Goal: Transaction & Acquisition: Purchase product/service

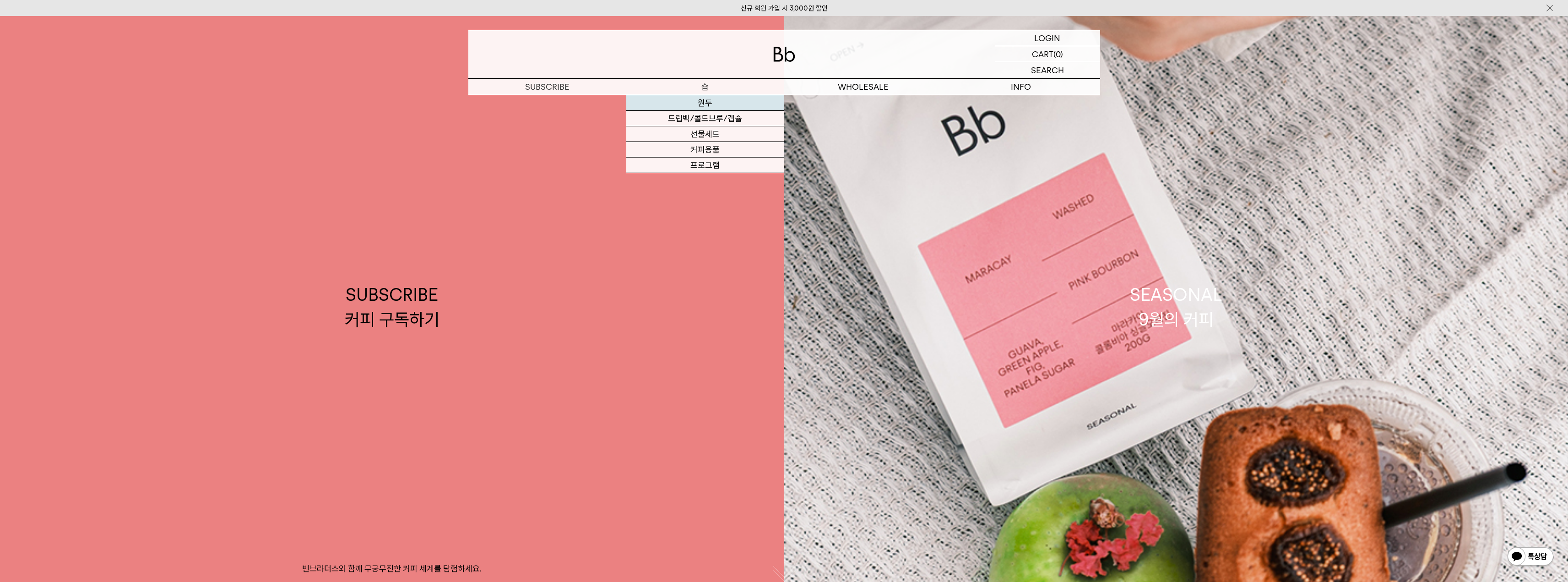
click at [707, 103] on link "원두" at bounding box center [705, 103] width 158 height 15
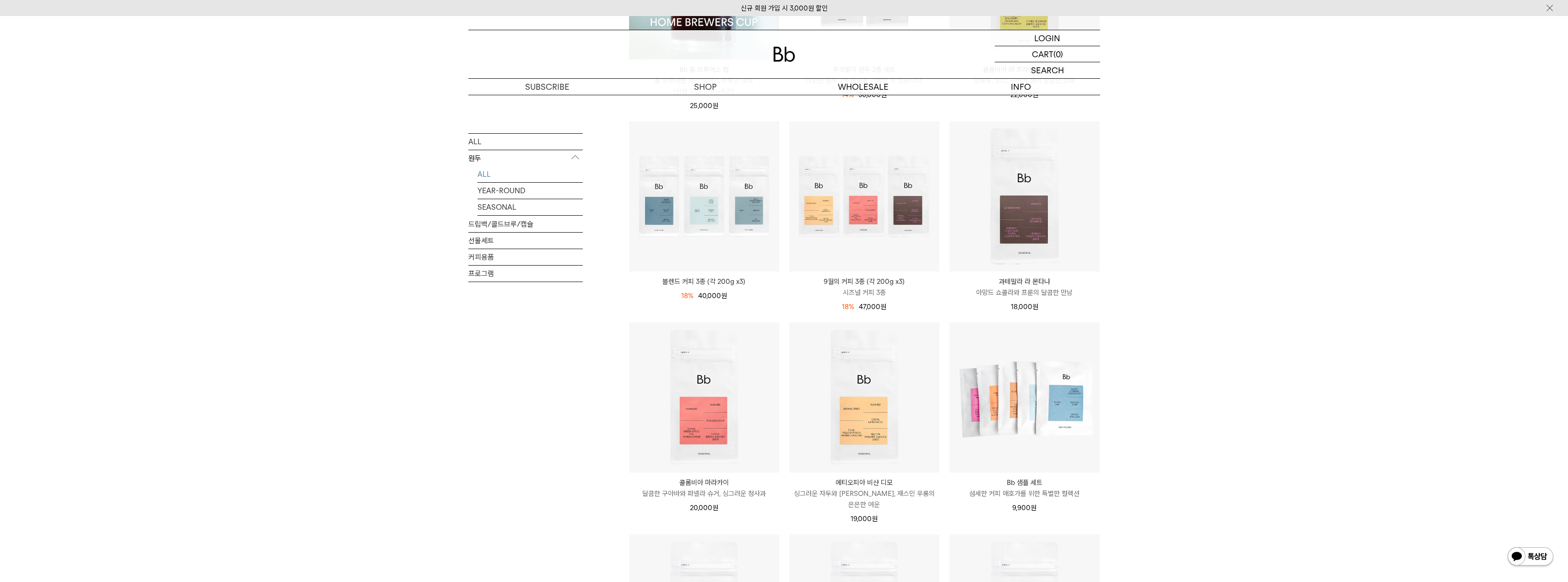
scroll to position [275, 0]
click at [532, 445] on div "ALL 원두 ALL YEAR-ROUND SEASONAL 드립백/콜드브루/캡슐 선물세트 커피용품 프로그램" at bounding box center [525, 446] width 114 height 1163
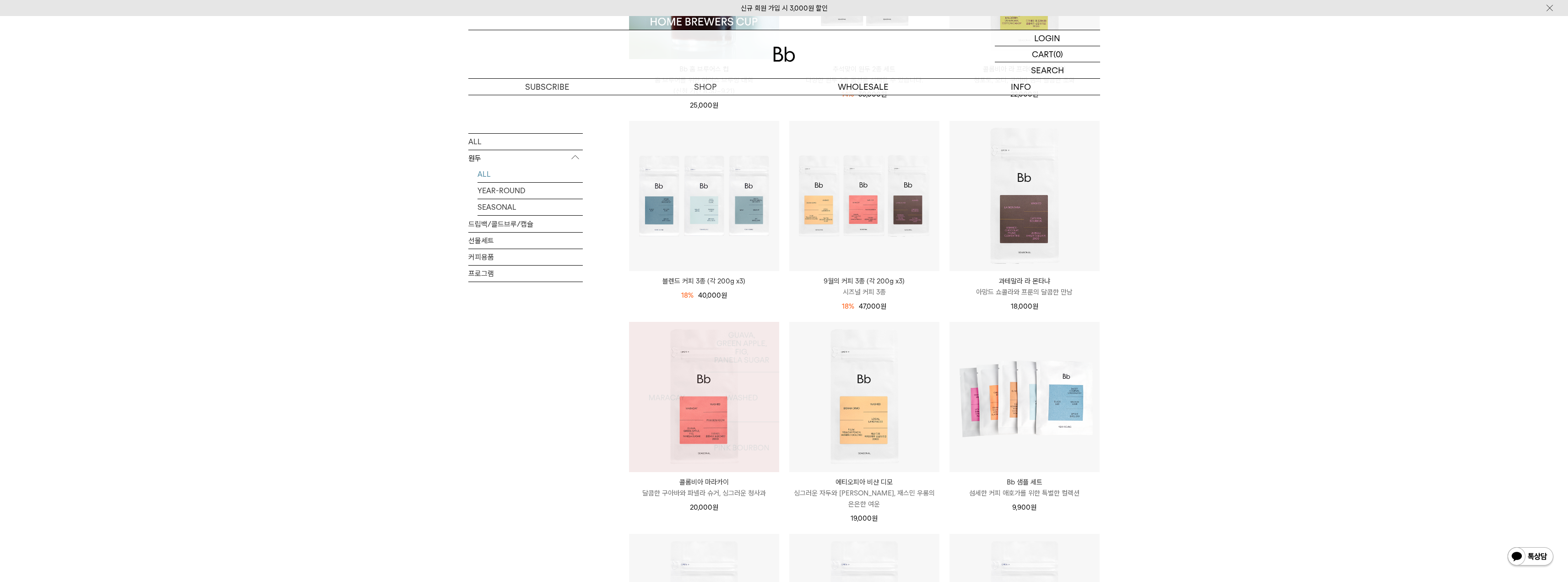
click at [512, 423] on div "ALL 원두 ALL YEAR-ROUND SEASONAL 드립백/콜드브루/캡슐 선물세트 커피용품 프로그램" at bounding box center [525, 446] width 114 height 1163
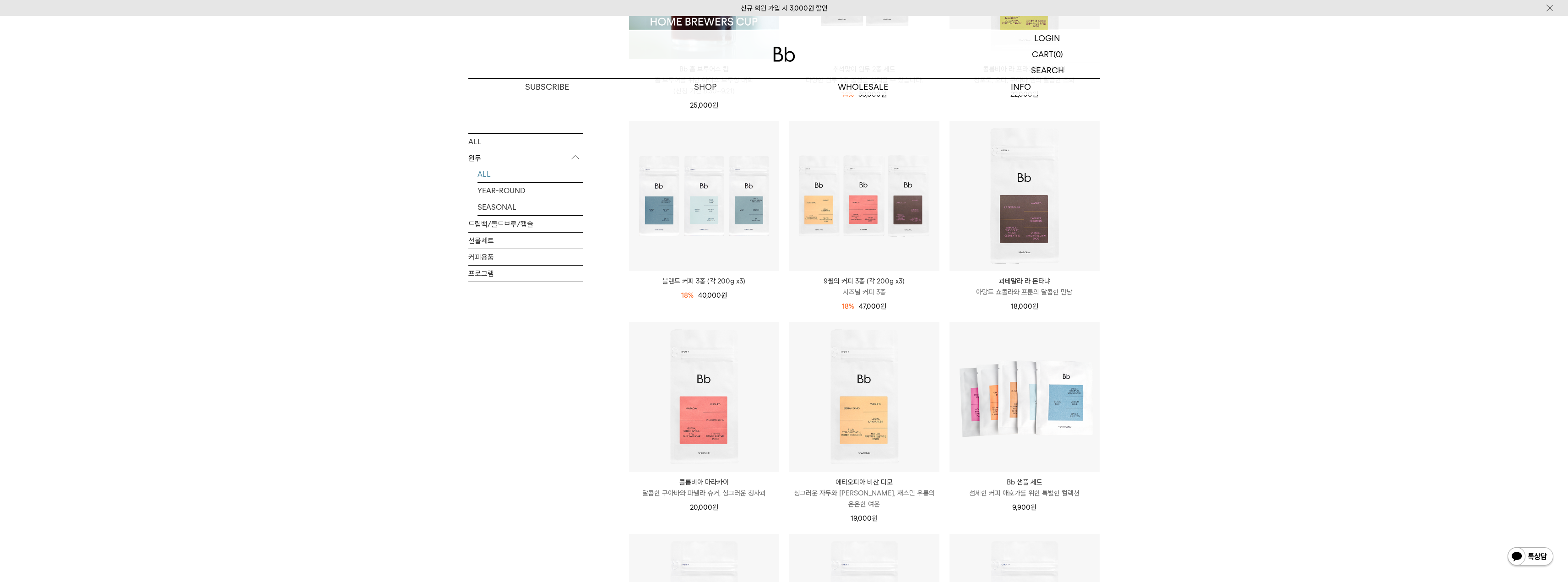
click at [520, 386] on div "ALL 원두 ALL YEAR-ROUND SEASONAL 드립백/콜드브루/캡슐 선물세트 커피용품 프로그램" at bounding box center [525, 446] width 114 height 1163
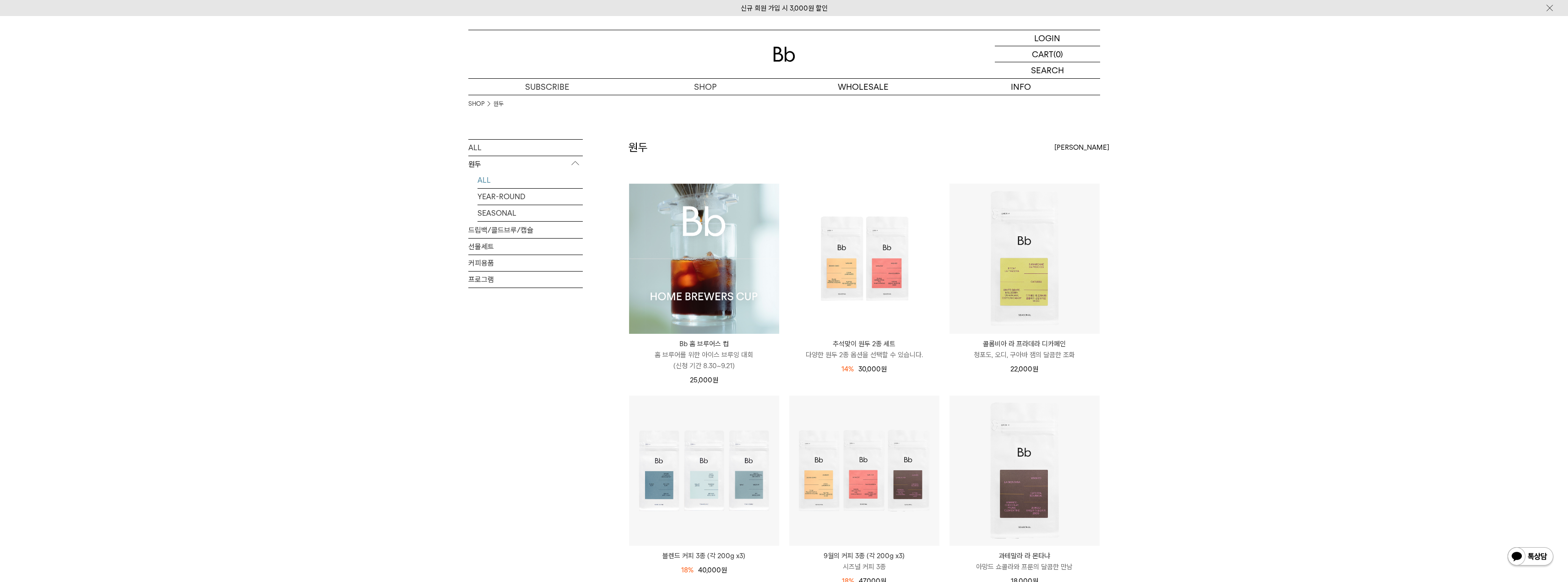
scroll to position [229, 0]
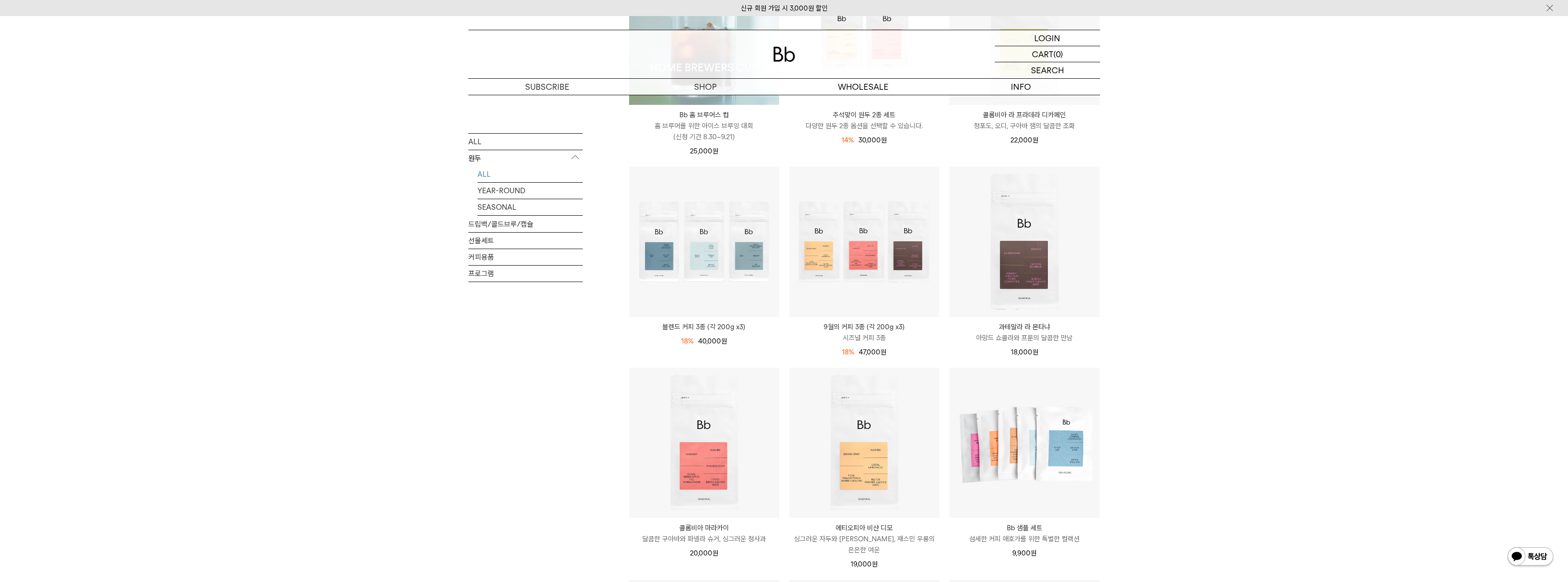
click at [1254, 304] on div "SHOP 원두 ALL 원두 ALL YEAR-ROUND SEASONAL 드립백/콜드브루/캡슐 선물세트 커피용품 프로그램 원두 [PERSON_NA…" at bounding box center [784, 469] width 1568 height 1207
